Goal: Transaction & Acquisition: Purchase product/service

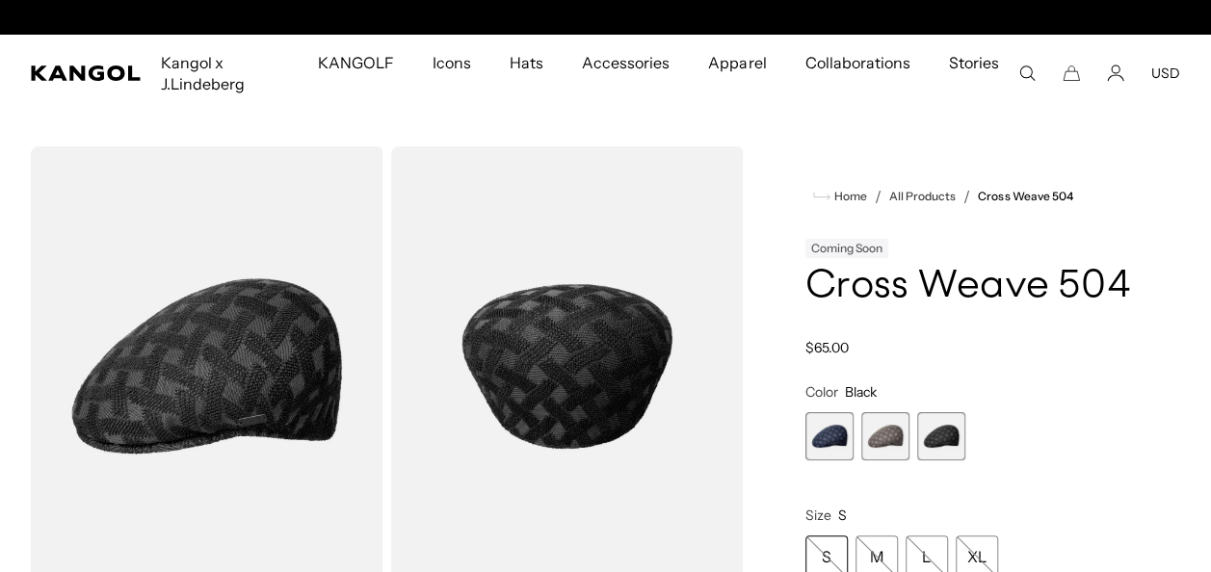
scroll to position [0, 397]
click at [817, 437] on span "1 of 3" at bounding box center [829, 436] width 48 height 48
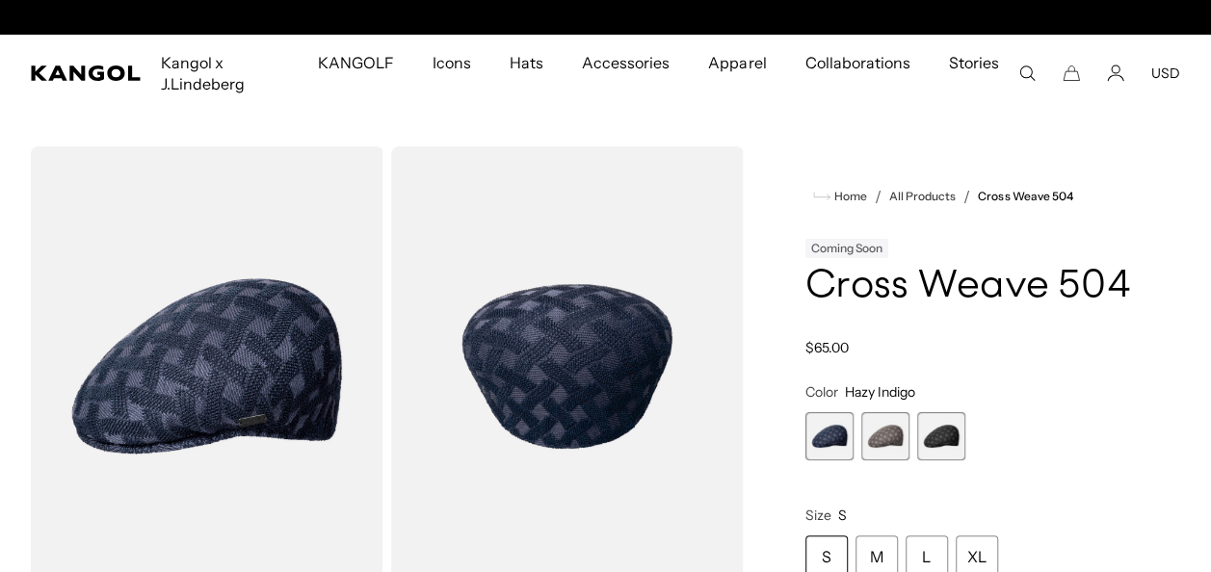
scroll to position [0, 397]
click at [889, 447] on span "2 of 3" at bounding box center [885, 436] width 48 height 48
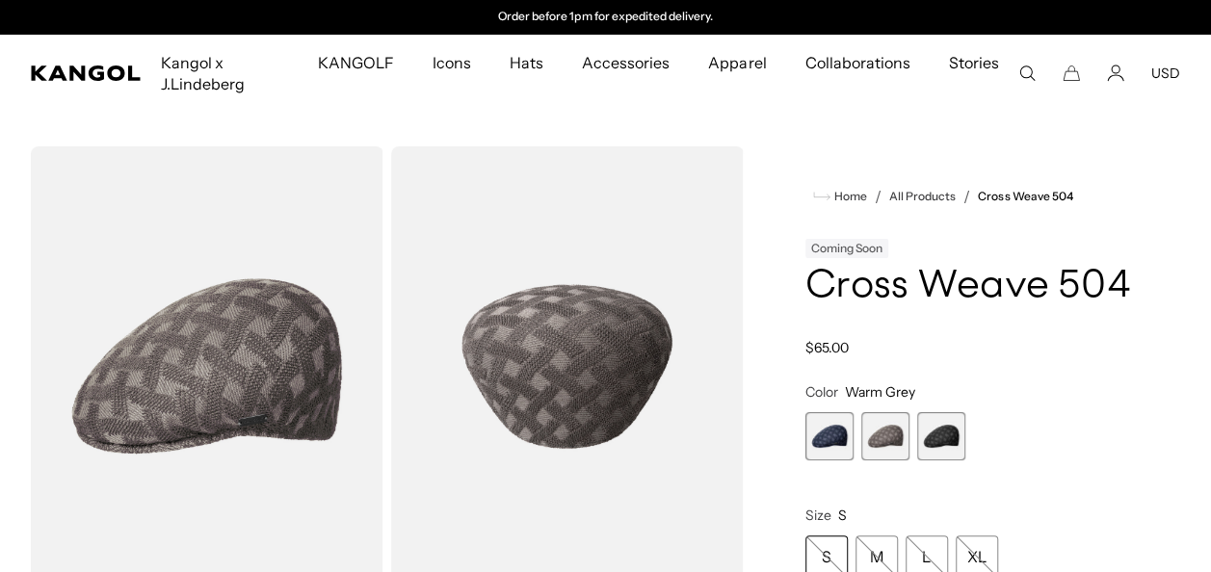
click at [936, 432] on span "3 of 3" at bounding box center [941, 436] width 48 height 48
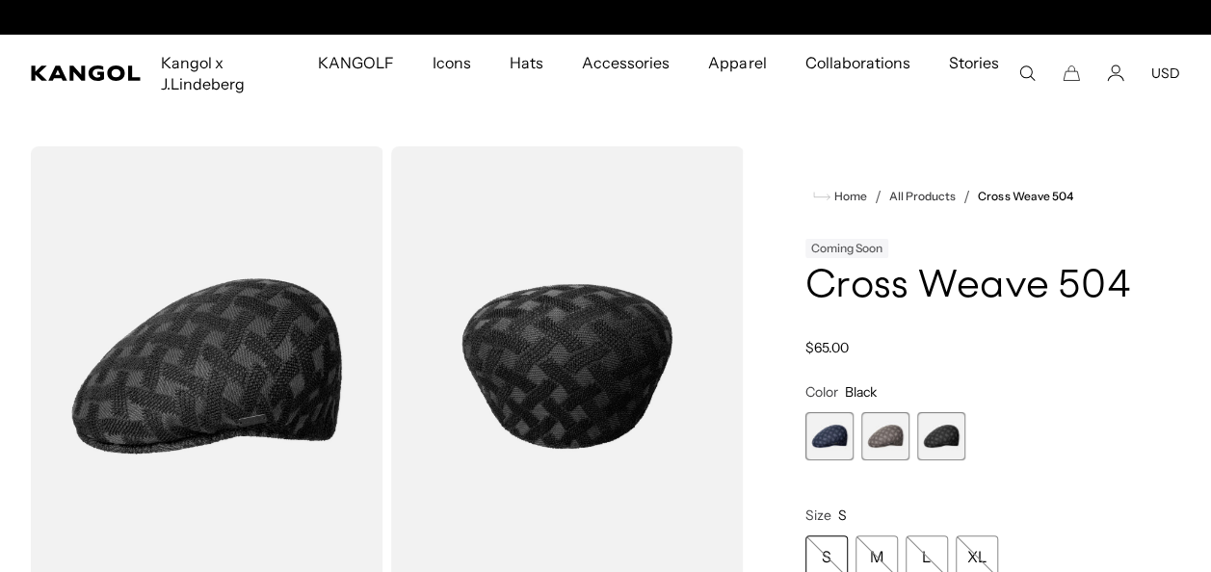
scroll to position [0, 397]
